Goal: Navigation & Orientation: Find specific page/section

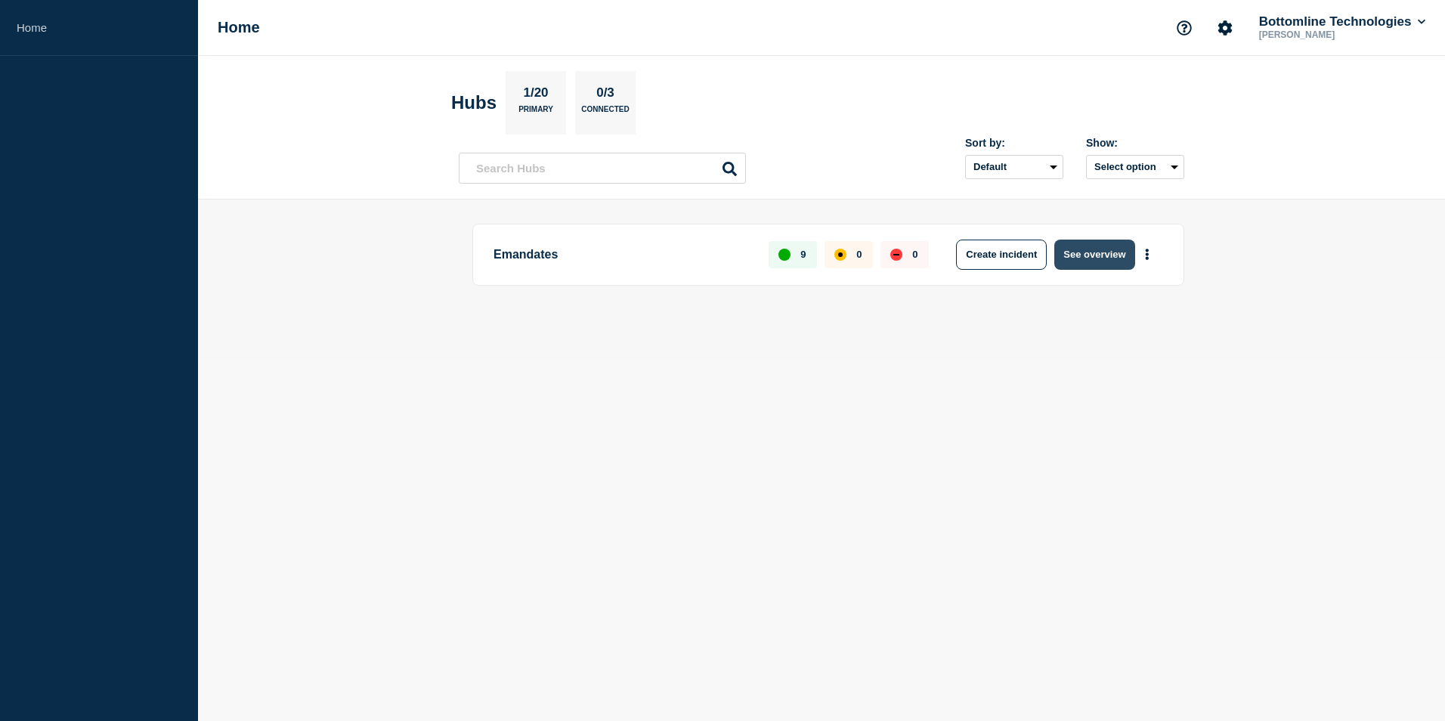
click at [1075, 252] on button "See overview" at bounding box center [1094, 255] width 80 height 30
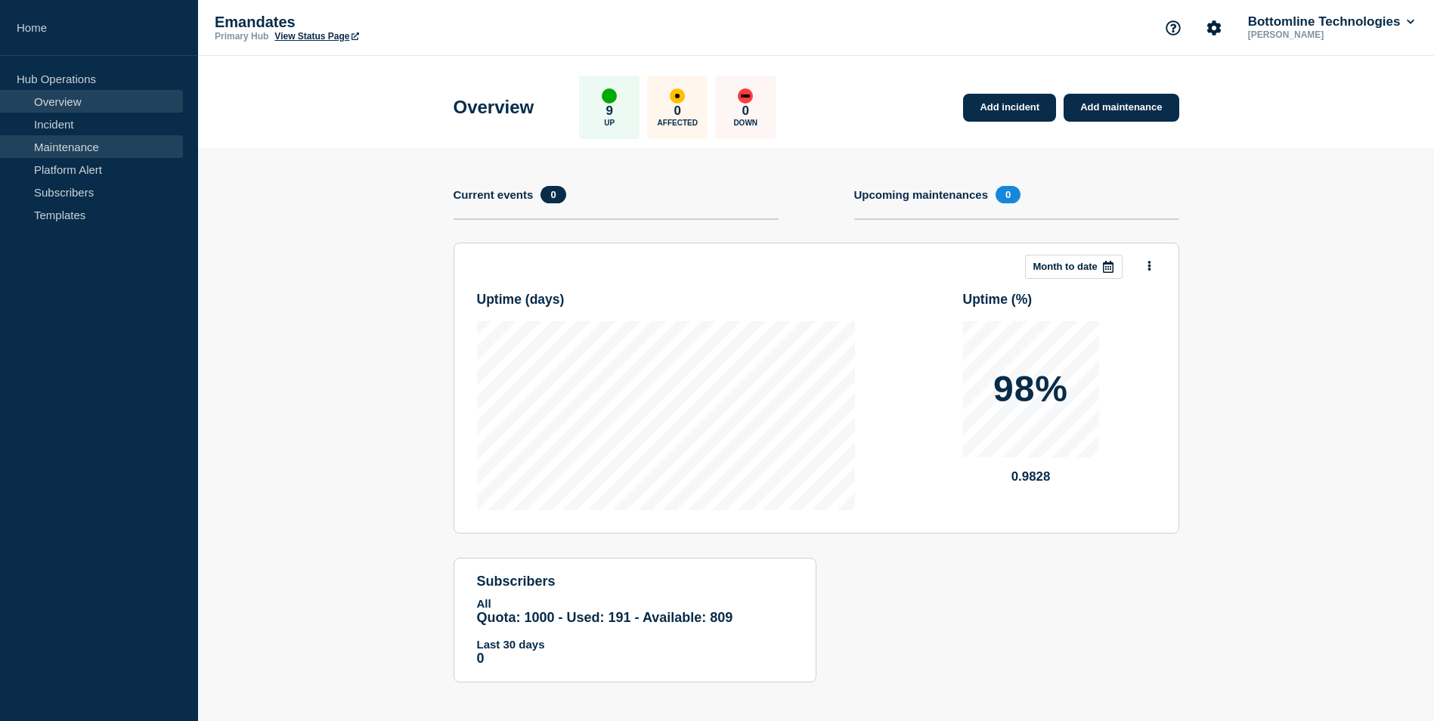
click at [78, 144] on link "Maintenance" at bounding box center [91, 146] width 183 height 23
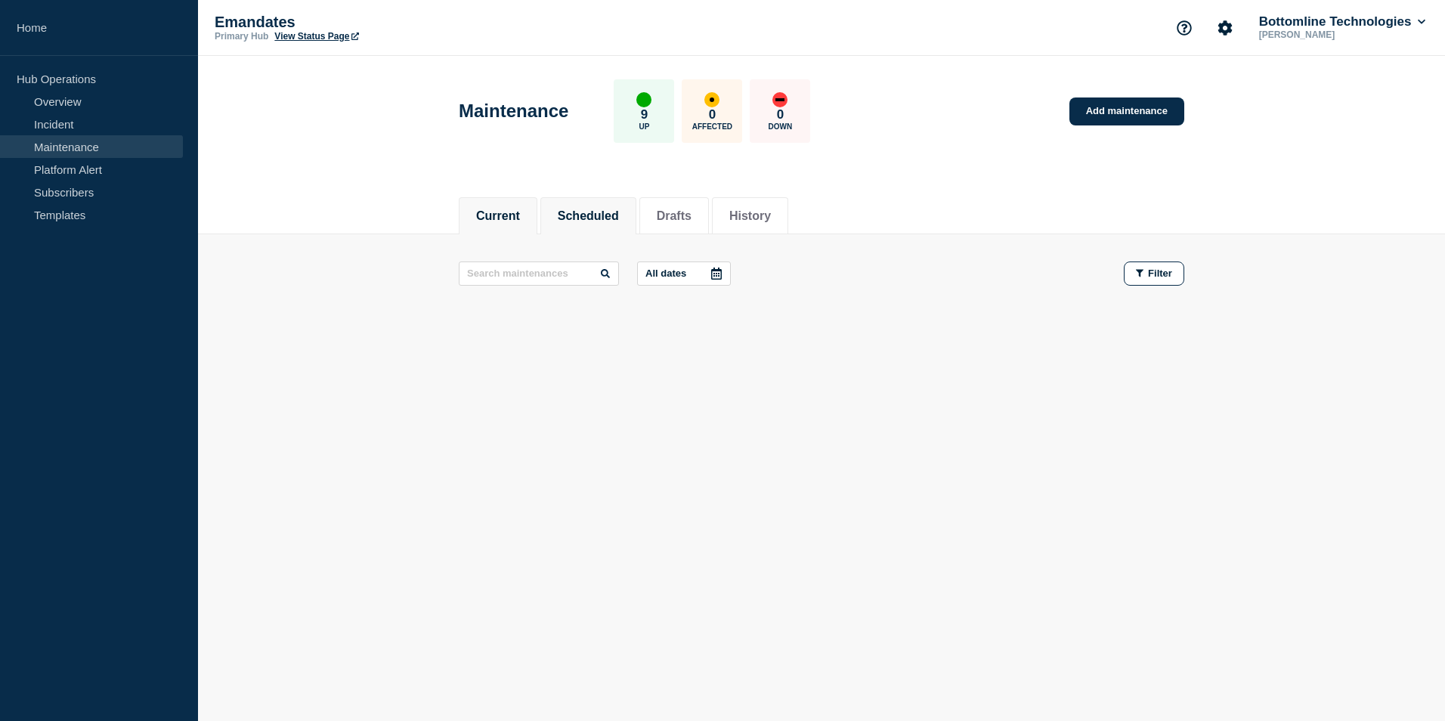
click at [608, 212] on button "Scheduled" at bounding box center [588, 216] width 61 height 14
click at [691, 209] on button "Drafts" at bounding box center [674, 216] width 35 height 14
click at [771, 212] on button "History" at bounding box center [750, 216] width 42 height 14
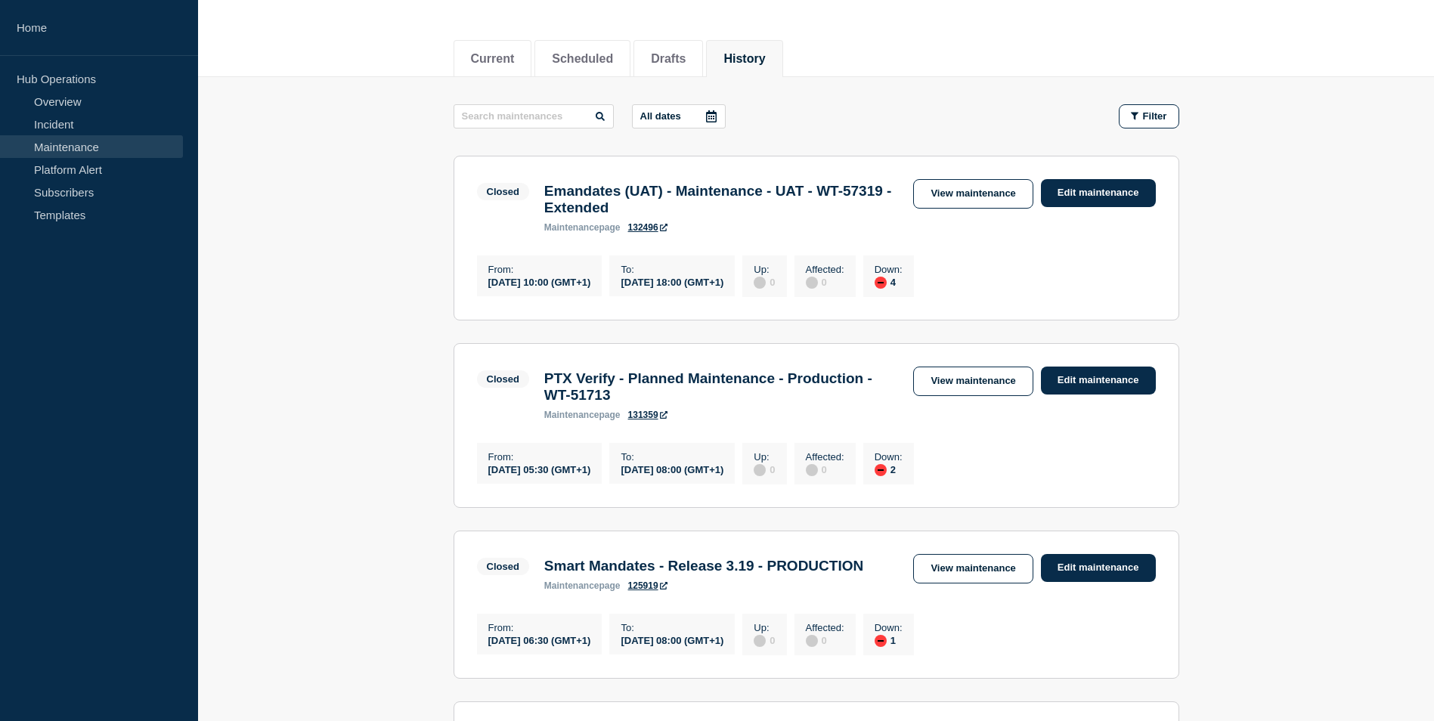
scroll to position [151, 0]
